Goal: Task Accomplishment & Management: Manage account settings

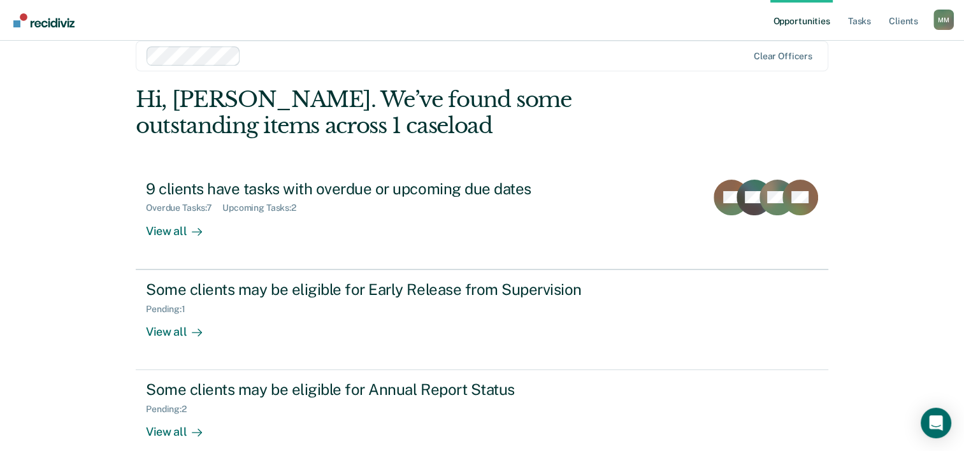
scroll to position [39, 0]
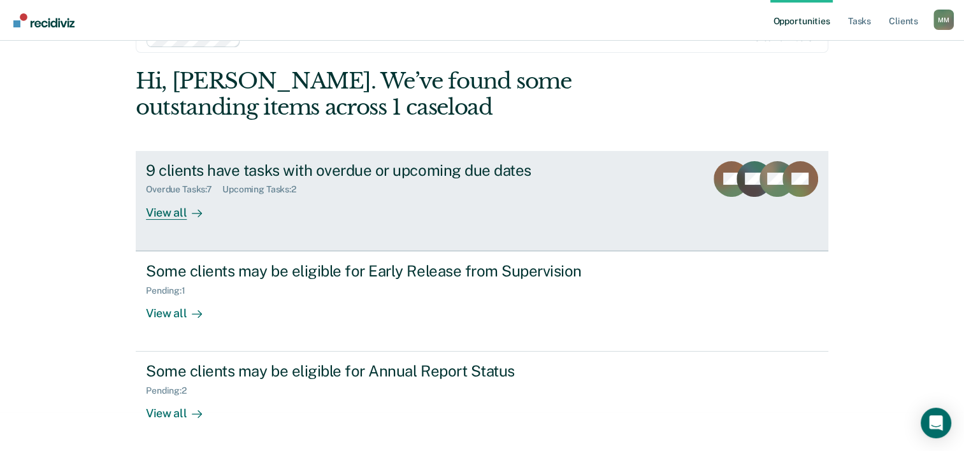
click at [308, 232] on link "9 clients have tasks with overdue or upcoming due dates Overdue Tasks : 7 Upcom…" at bounding box center [482, 201] width 693 height 100
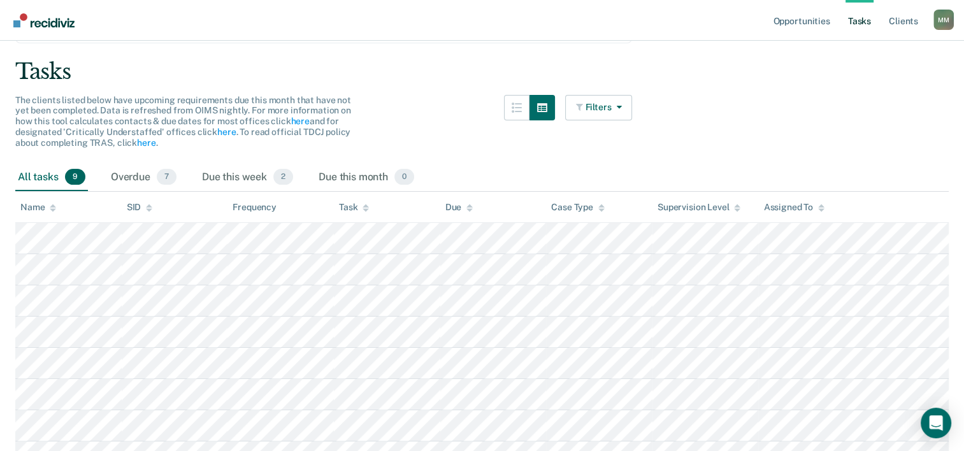
scroll to position [178, 0]
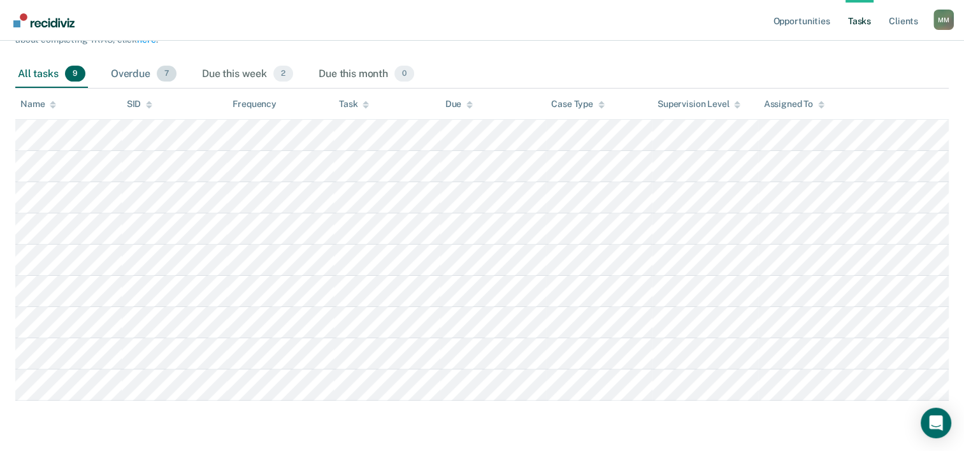
click at [118, 71] on div "Overdue 7" at bounding box center [143, 75] width 71 height 28
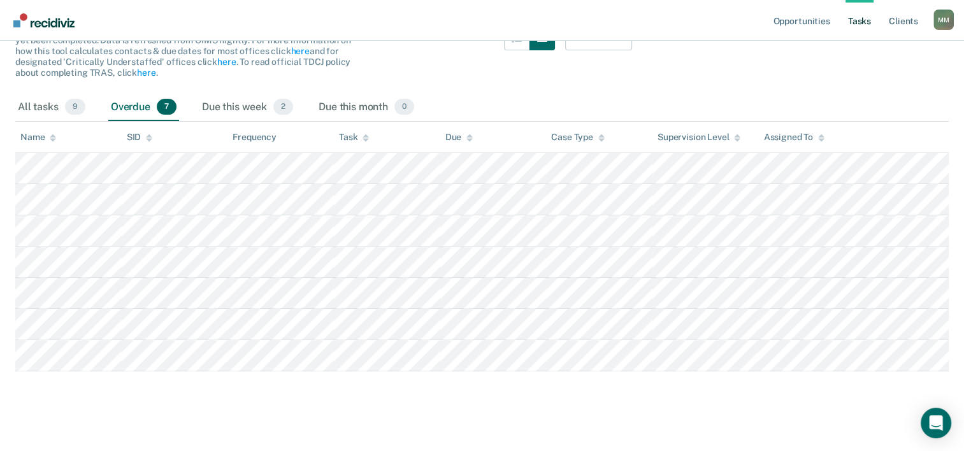
scroll to position [155, 0]
